Goal: Information Seeking & Learning: Learn about a topic

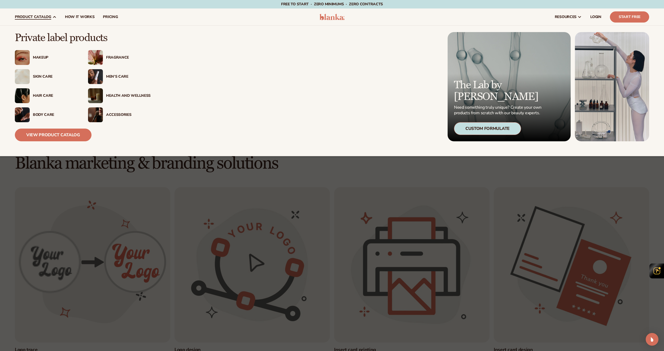
click at [41, 16] on span "product catalog" at bounding box center [33, 17] width 36 height 4
click at [102, 58] on img at bounding box center [95, 57] width 15 height 15
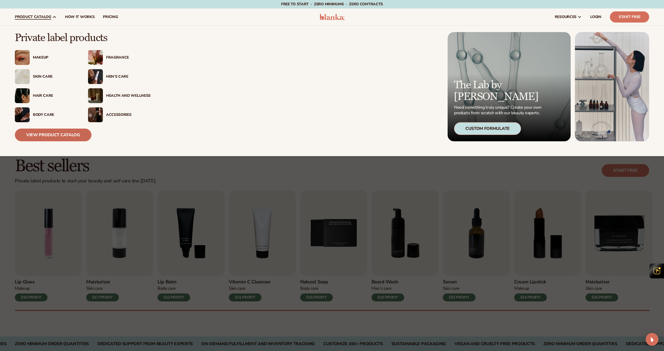
click at [53, 137] on link "View Product Catalog" at bounding box center [53, 135] width 77 height 13
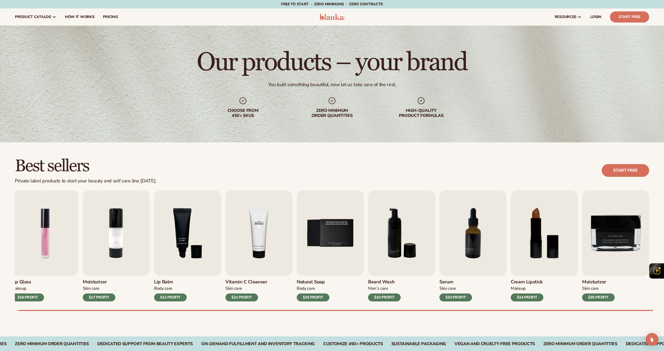
click at [248, 230] on img "4 / 9" at bounding box center [258, 233] width 67 height 86
click at [469, 247] on img "7 / 9" at bounding box center [472, 233] width 67 height 86
click at [472, 243] on img "7 / 9" at bounding box center [472, 233] width 67 height 86
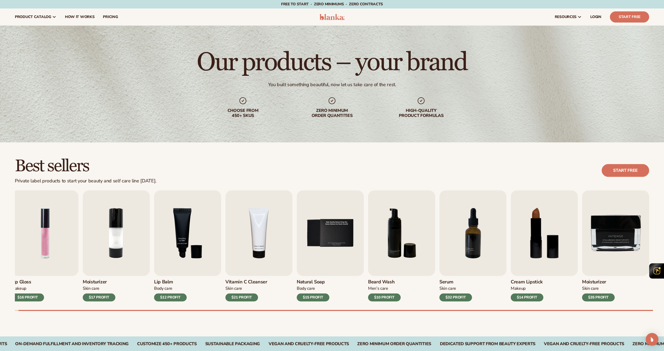
click at [447, 284] on h3 "Serum" at bounding box center [455, 282] width 33 height 6
click at [452, 296] on div "$32 PROFIT" at bounding box center [455, 297] width 33 height 8
click at [460, 243] on img "7 / 9" at bounding box center [472, 233] width 67 height 86
